Goal: Task Accomplishment & Management: Use online tool/utility

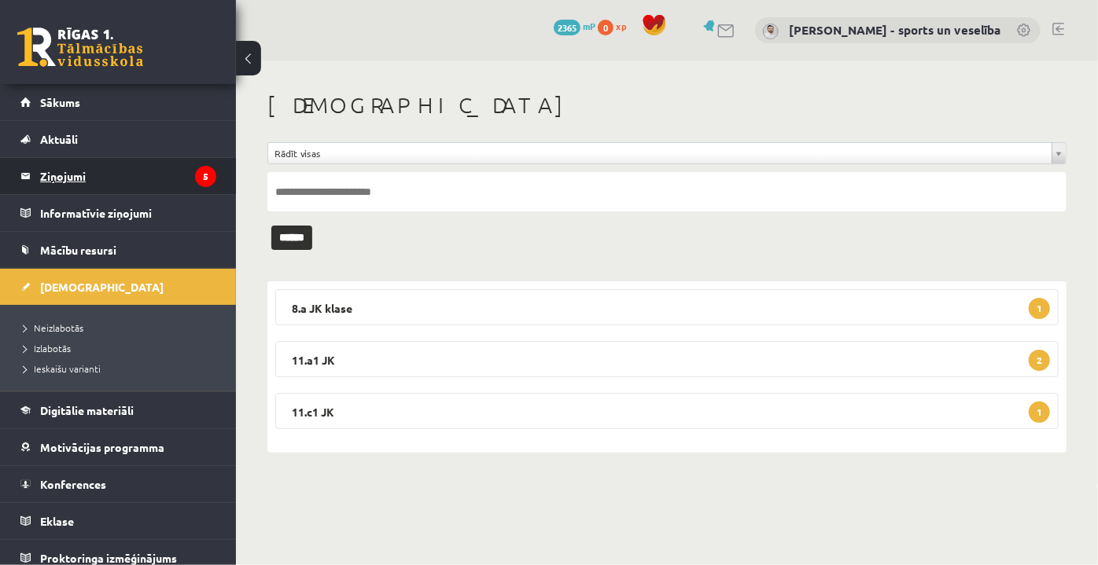
click at [127, 178] on legend "Ziņojumi 5" at bounding box center [128, 176] width 176 height 36
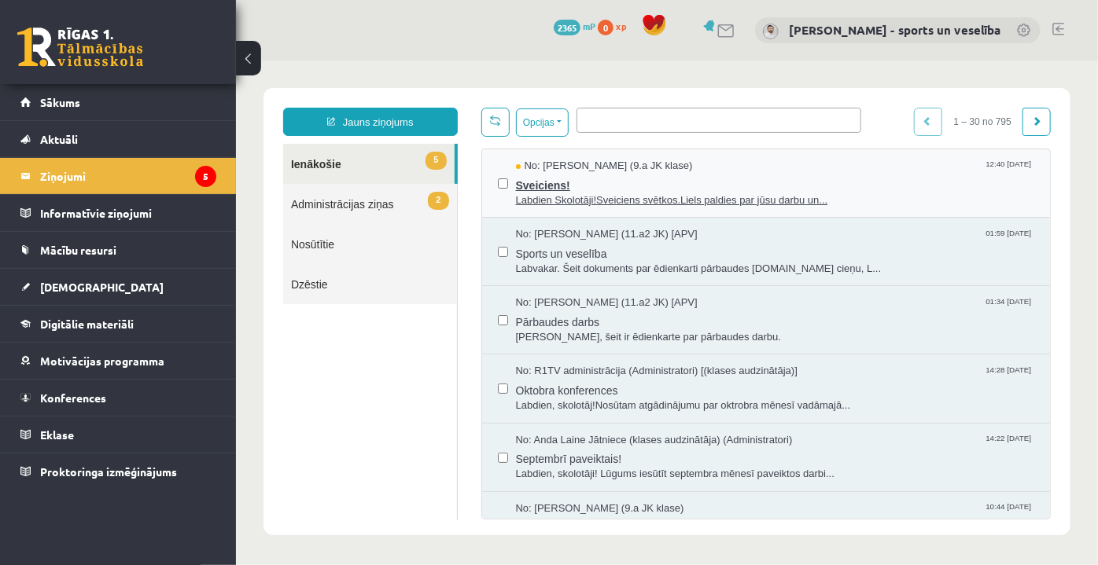
click at [592, 190] on span "Sveiciens!" at bounding box center [774, 183] width 519 height 20
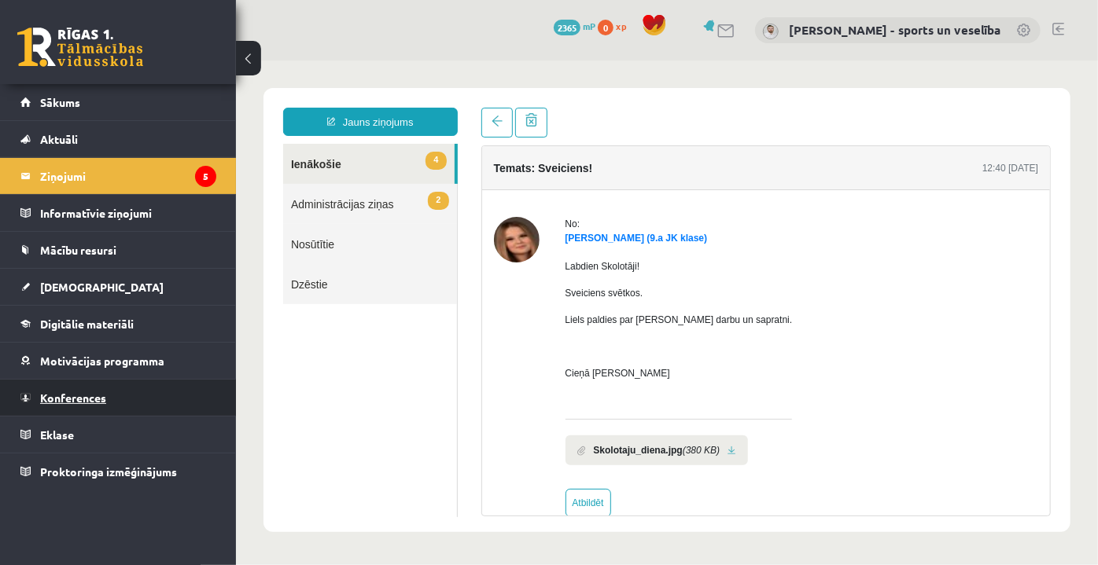
click at [91, 388] on link "Konferences" at bounding box center [118, 398] width 196 height 36
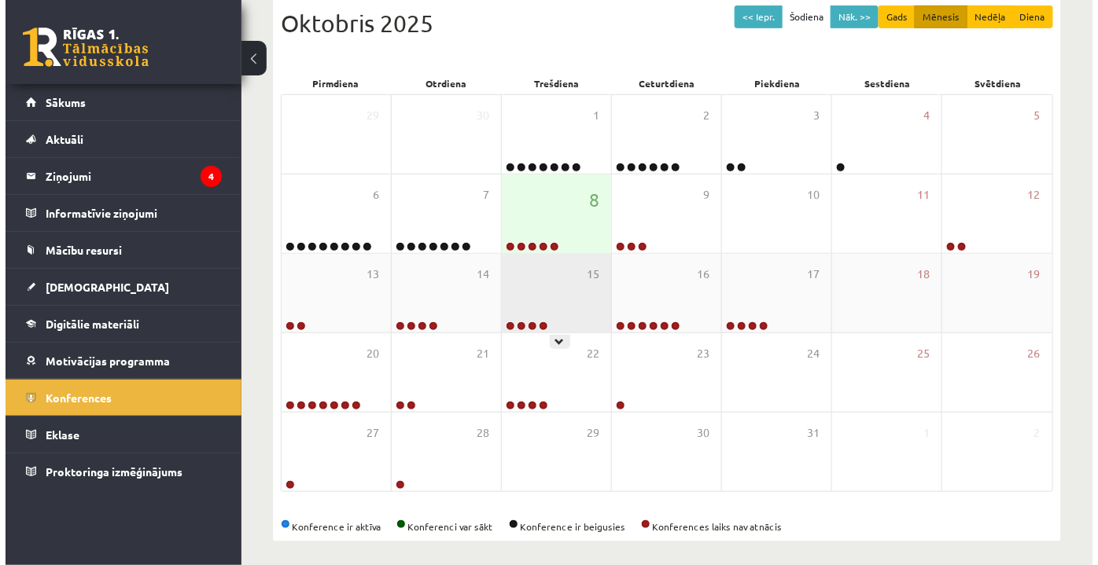
scroll to position [228, 0]
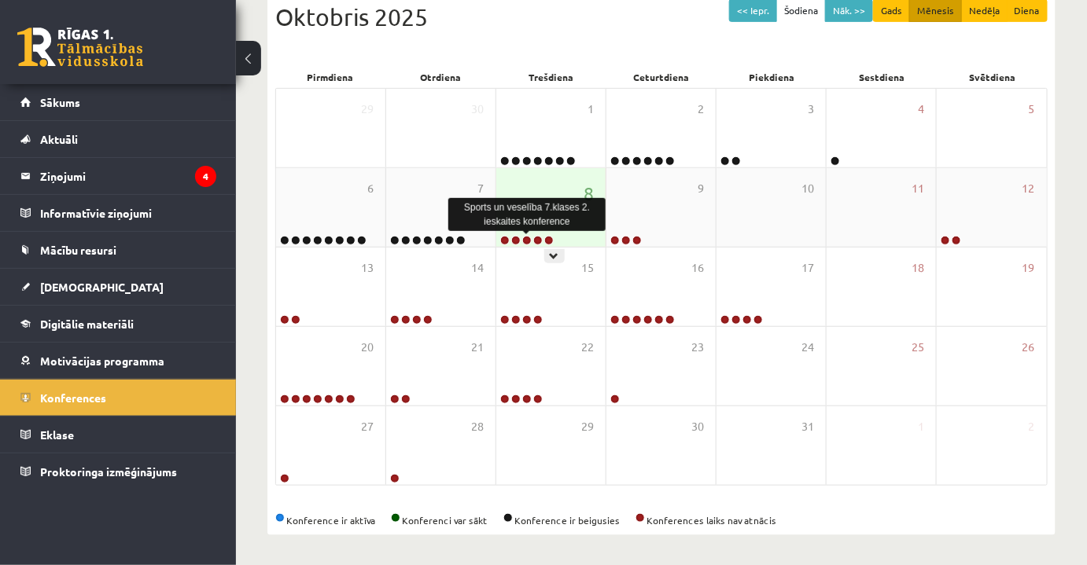
click at [524, 236] on link at bounding box center [526, 240] width 9 height 9
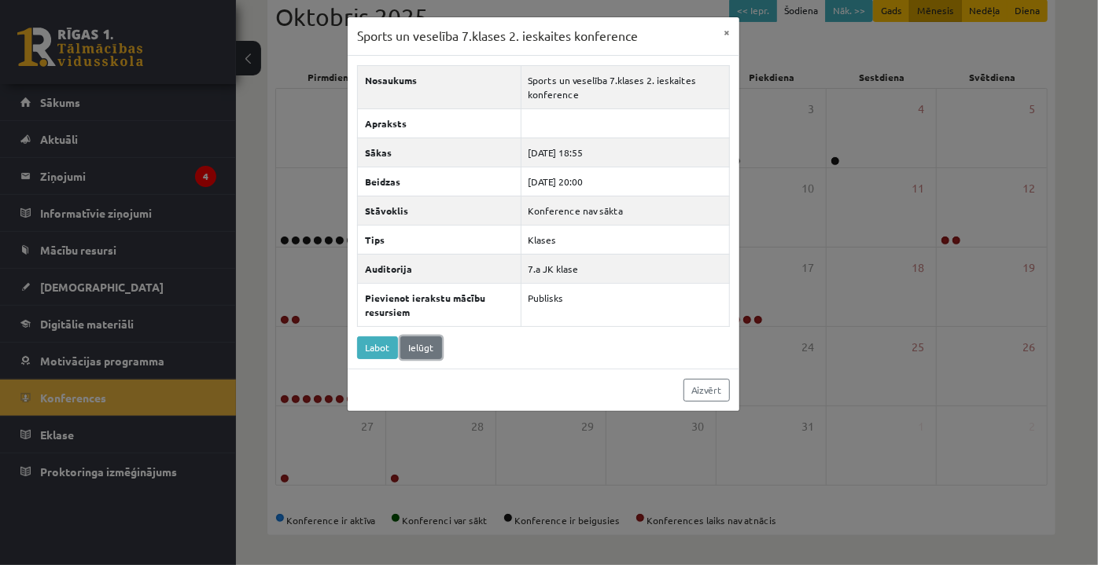
click at [417, 339] on link "Ielūgt" at bounding box center [421, 348] width 42 height 23
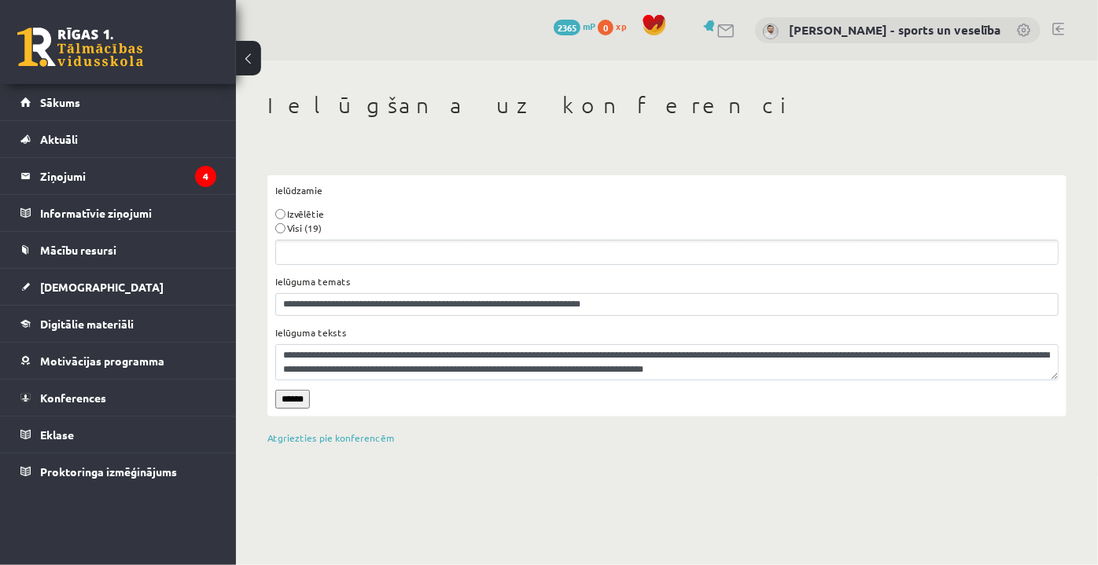
click at [292, 229] on label "Visi (19)" at bounding box center [304, 228] width 35 height 14
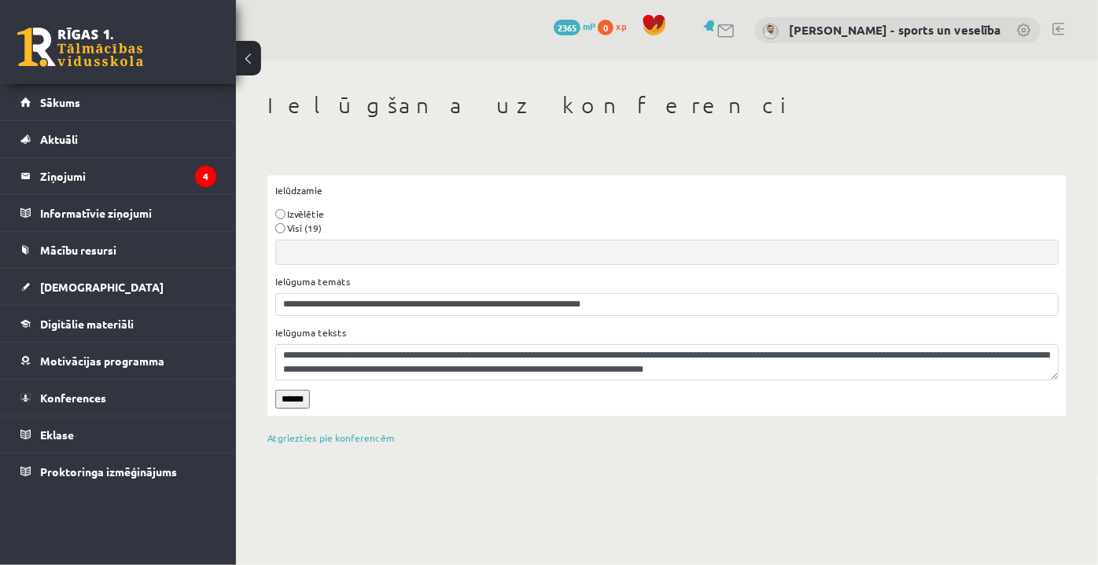
click at [300, 397] on input "******" at bounding box center [292, 399] width 35 height 19
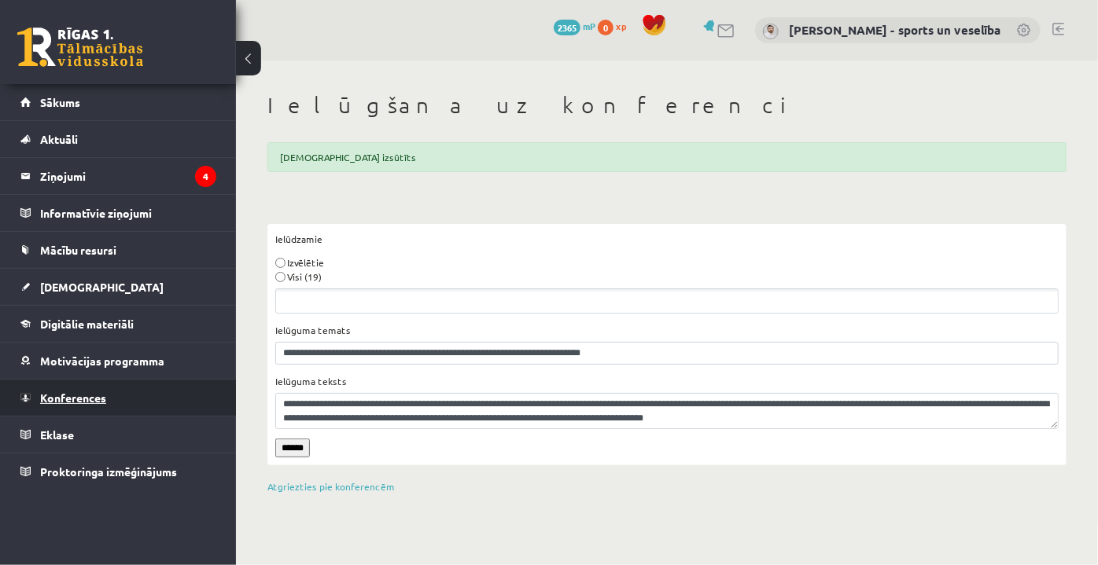
click at [104, 391] on span "Konferences" at bounding box center [73, 398] width 66 height 14
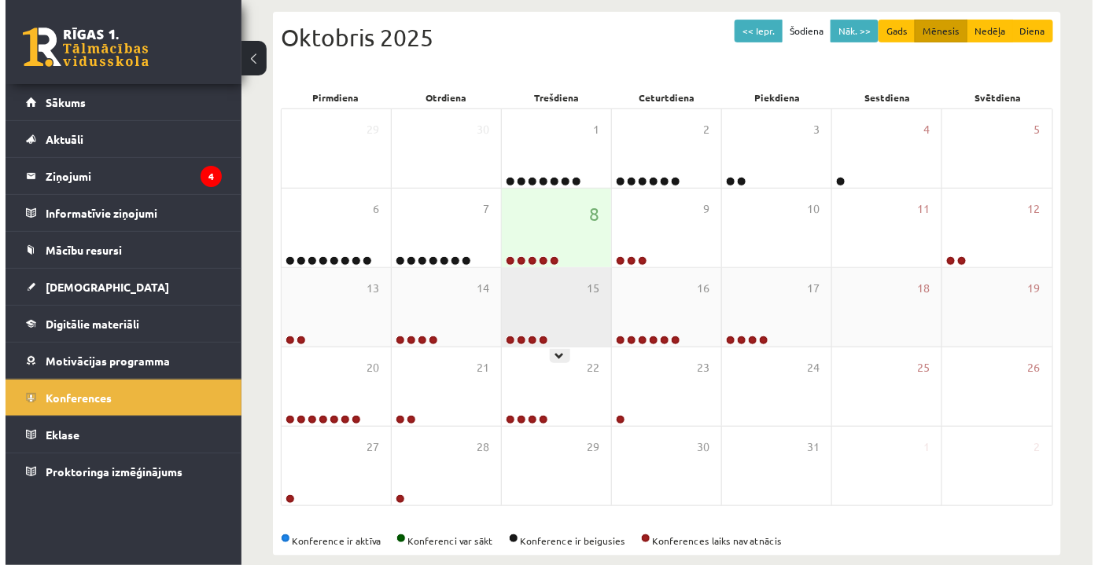
scroll to position [214, 0]
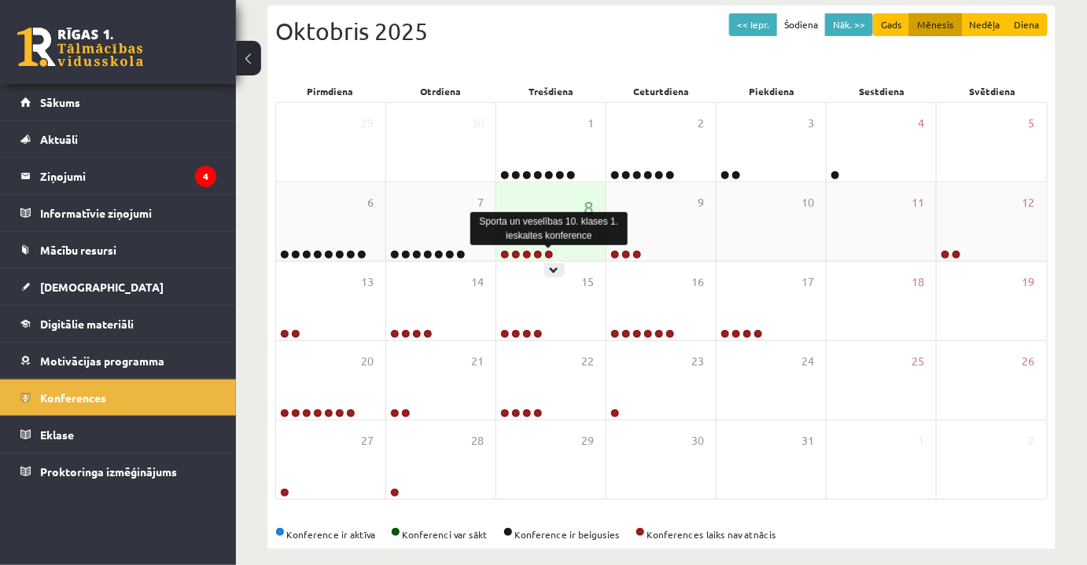
click at [551, 255] on link at bounding box center [548, 254] width 9 height 9
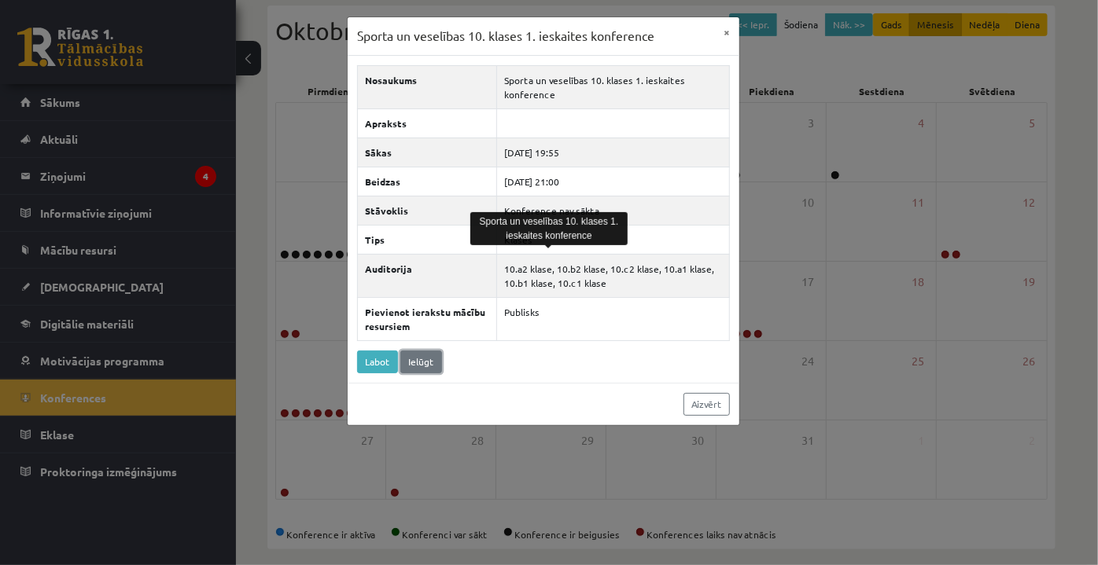
click at [415, 362] on link "Ielūgt" at bounding box center [421, 362] width 42 height 23
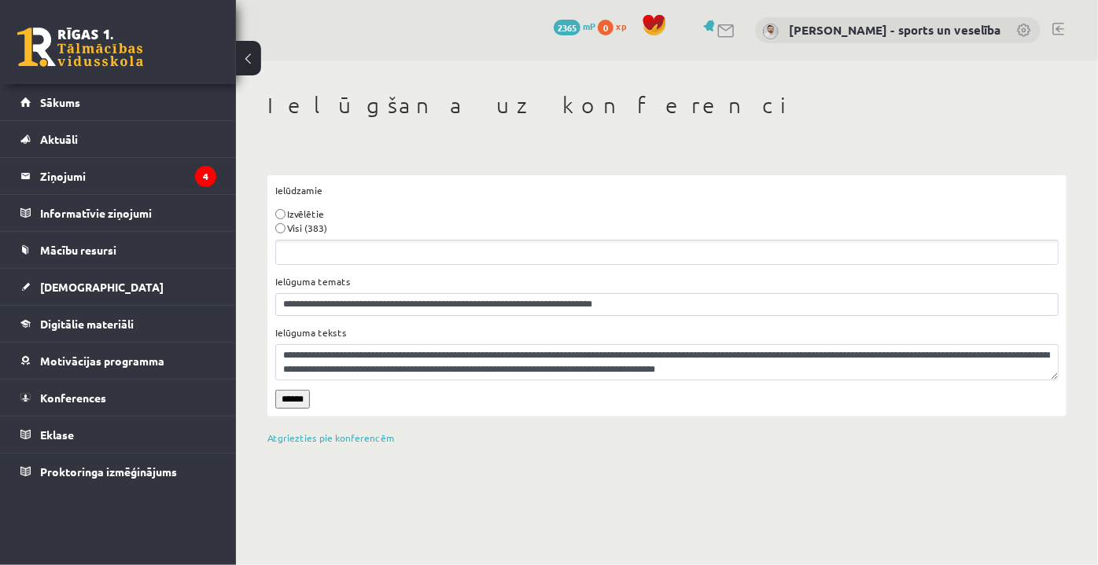
click at [287, 224] on label "Visi (383)" at bounding box center [307, 228] width 40 height 14
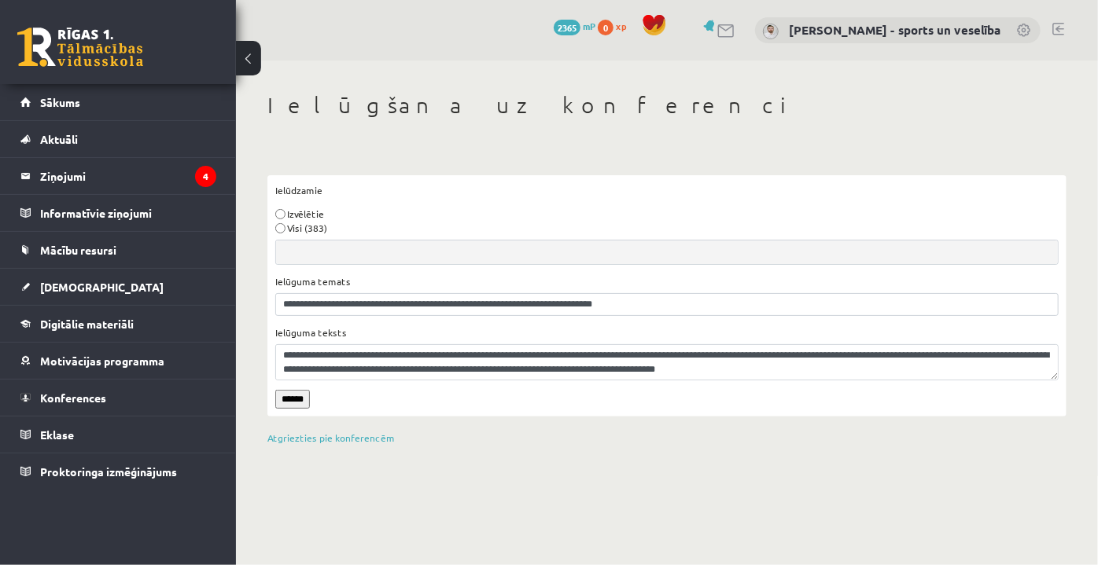
click at [304, 396] on input "******" at bounding box center [292, 399] width 35 height 19
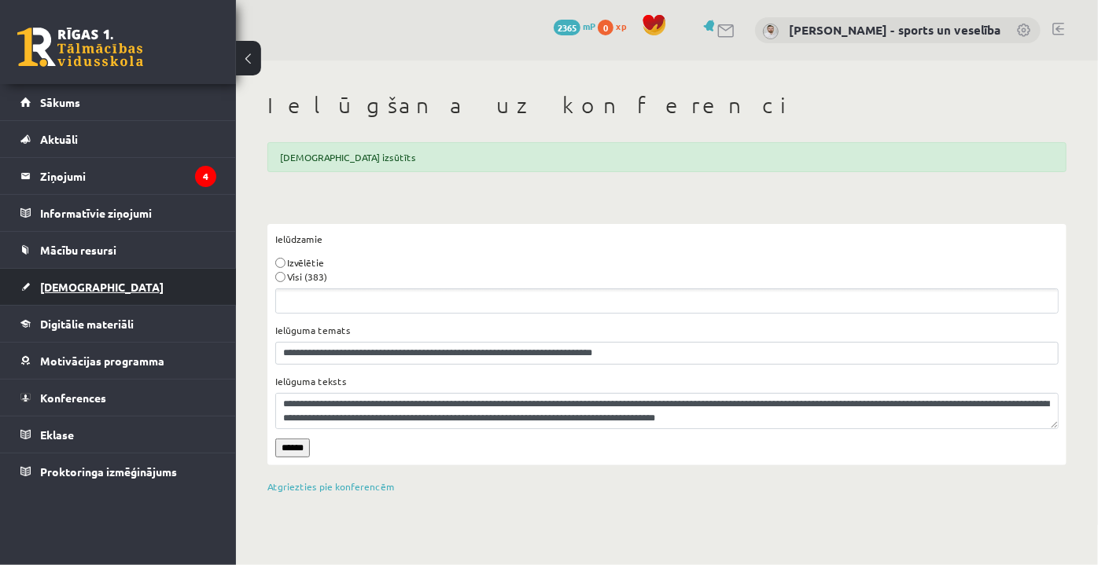
click at [107, 289] on link "[DEMOGRAPHIC_DATA]" at bounding box center [118, 287] width 196 height 36
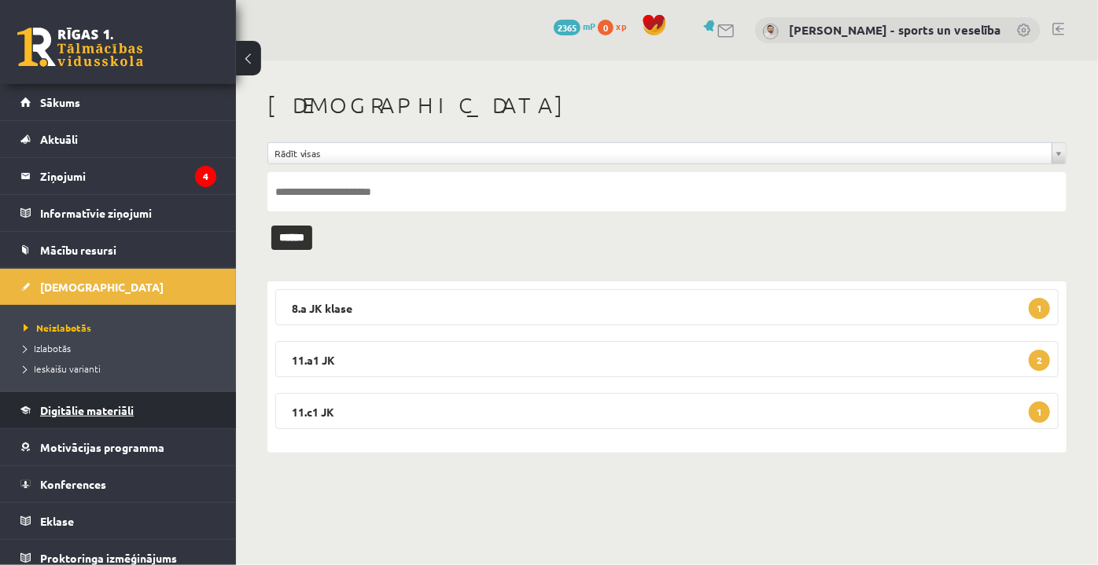
click at [101, 417] on link "Digitālie materiāli" at bounding box center [118, 410] width 196 height 36
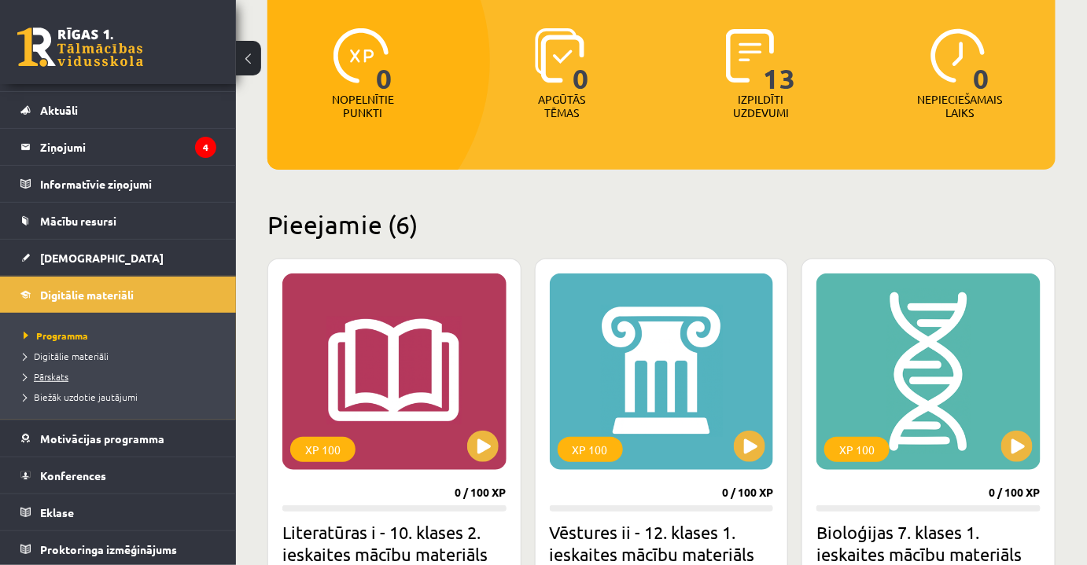
scroll to position [214, 0]
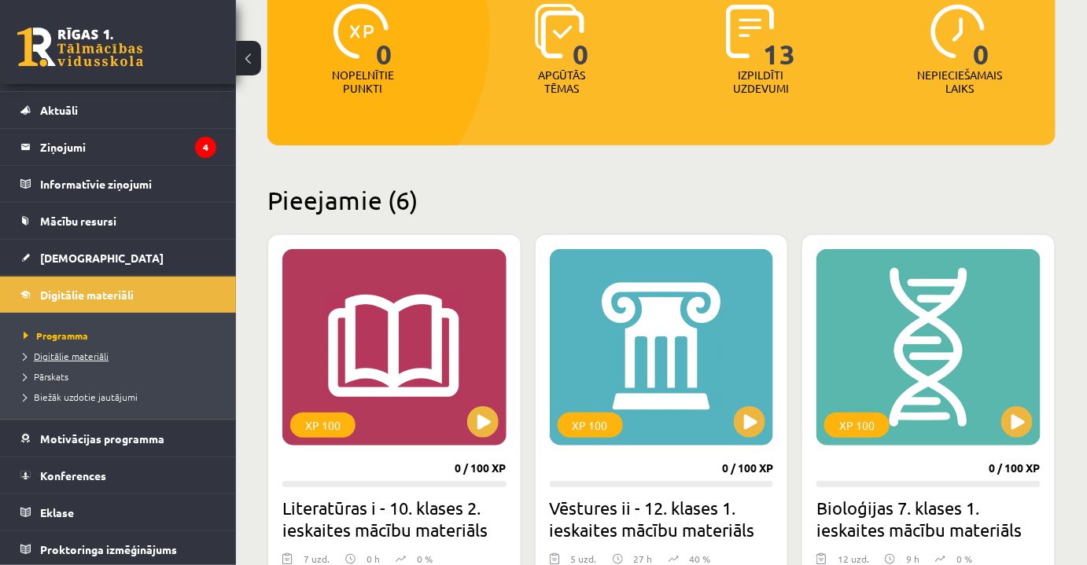
click at [102, 357] on span "Digitālie materiāli" at bounding box center [66, 356] width 85 height 13
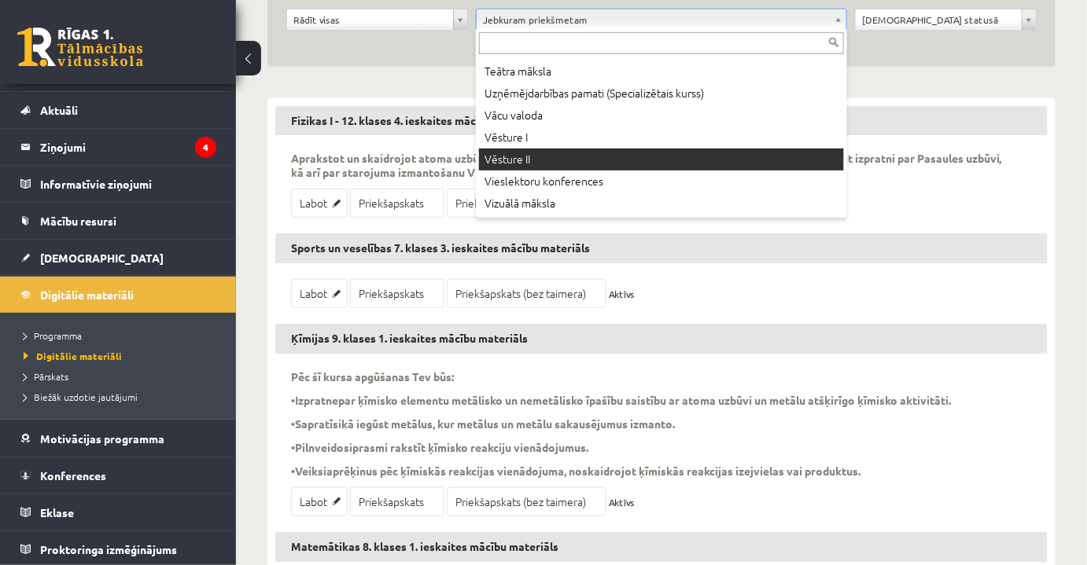
scroll to position [850, 0]
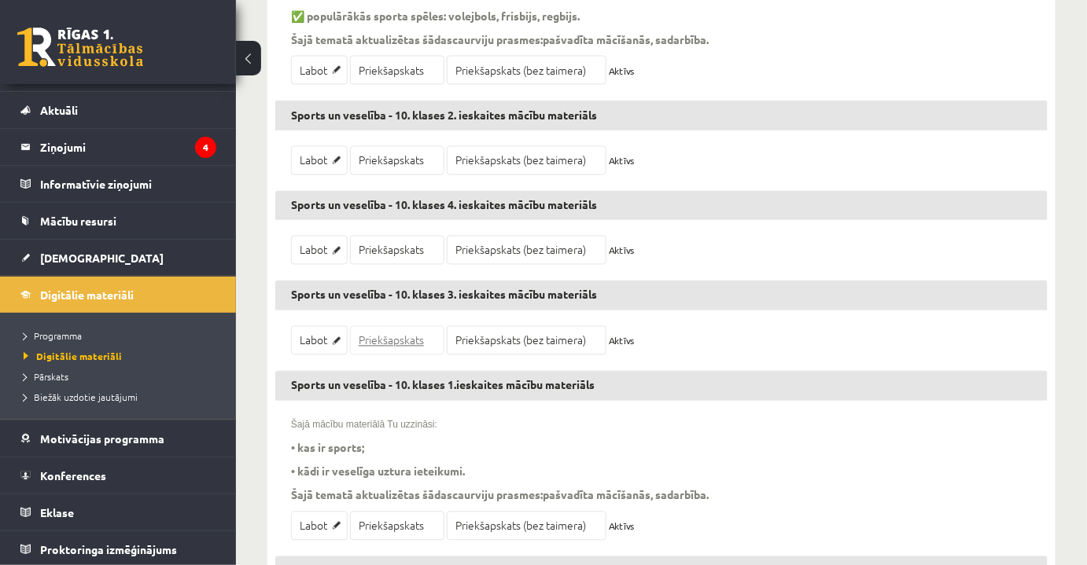
scroll to position [857, 0]
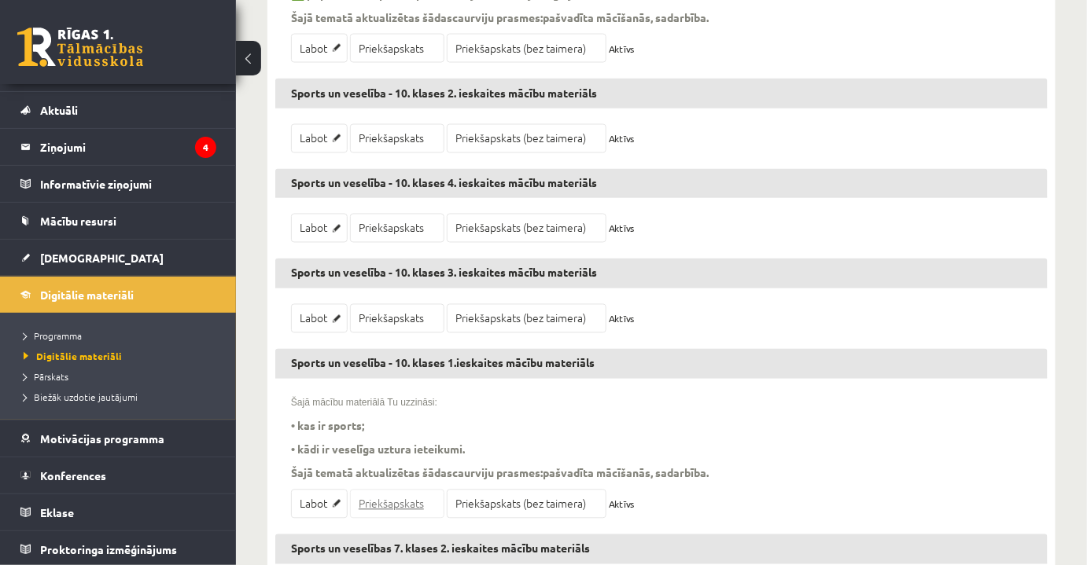
click at [404, 502] on link "Priekšapskats" at bounding box center [397, 504] width 94 height 29
